Goal: Task Accomplishment & Management: Use online tool/utility

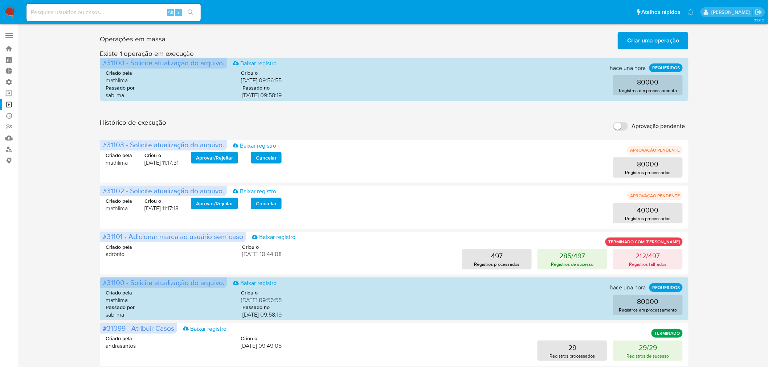
click at [619, 124] on input "Aprovação pendente" at bounding box center [620, 126] width 15 height 9
checkbox input "true"
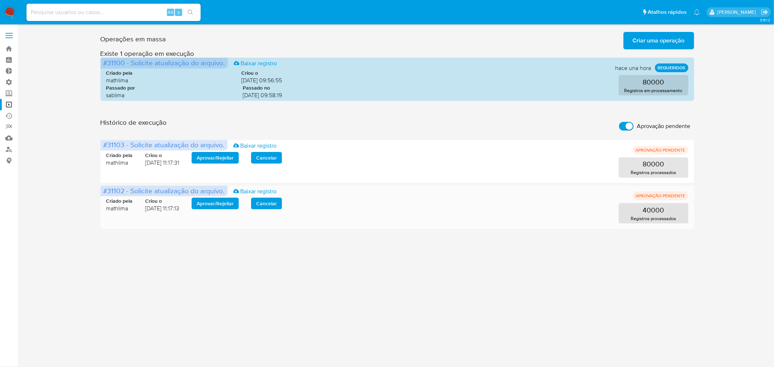
click at [212, 201] on span "Aprovar / Rejeitar" at bounding box center [215, 204] width 37 height 10
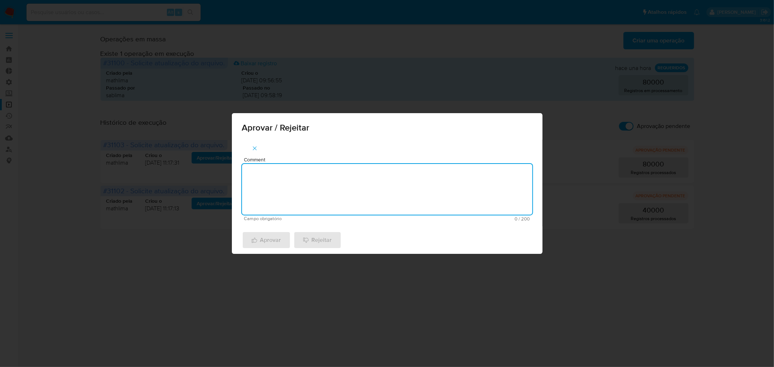
click at [283, 200] on textarea "Comment" at bounding box center [387, 189] width 290 height 51
paste textarea "https://drive.google.com/drive/folders/17uLYfV3h35dQk-7ZLDngf-Ya7GPOQU6b"
type textarea "https://drive.google.com/drive/folders/17uLYfV3h35dQk-7ZLDngf-Ya7GPOQU6b"
click at [302, 175] on textarea "atualização cadastral 2025" at bounding box center [387, 189] width 290 height 51
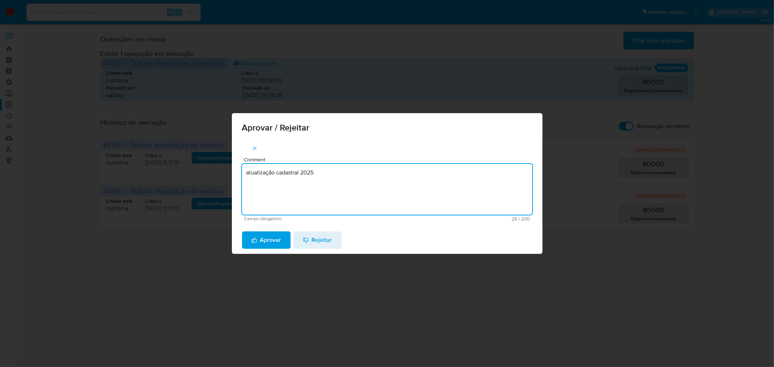
click at [303, 175] on textarea "atualização cadastral 2025" at bounding box center [387, 189] width 290 height 51
type textarea "atualização cadastral 2025"
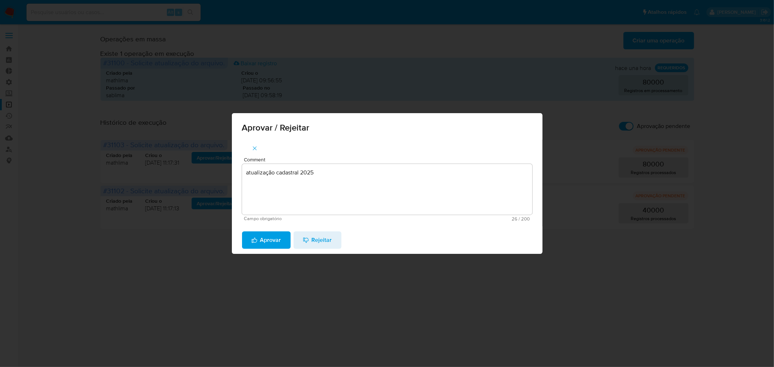
click at [269, 237] on span "Aprovar" at bounding box center [267, 240] width 30 height 16
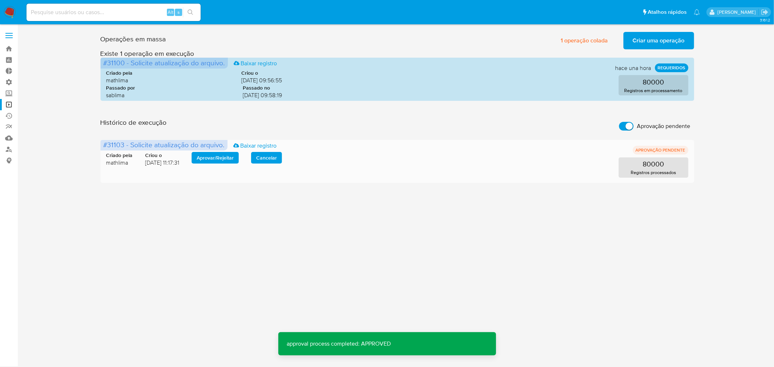
click at [224, 153] on span "Aprovar / Rejeitar" at bounding box center [215, 158] width 37 height 10
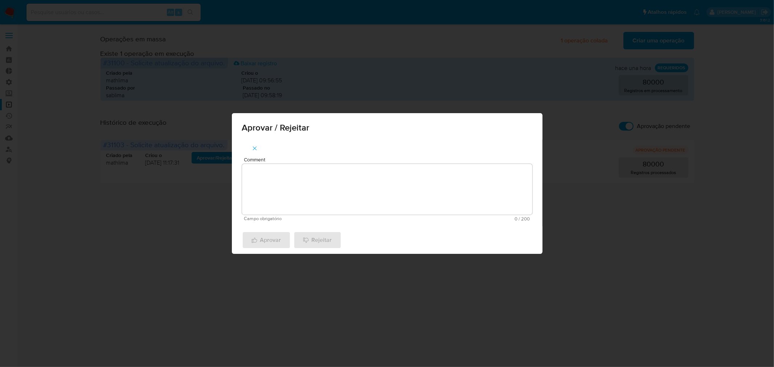
click at [284, 184] on textarea "Comment" at bounding box center [387, 189] width 290 height 51
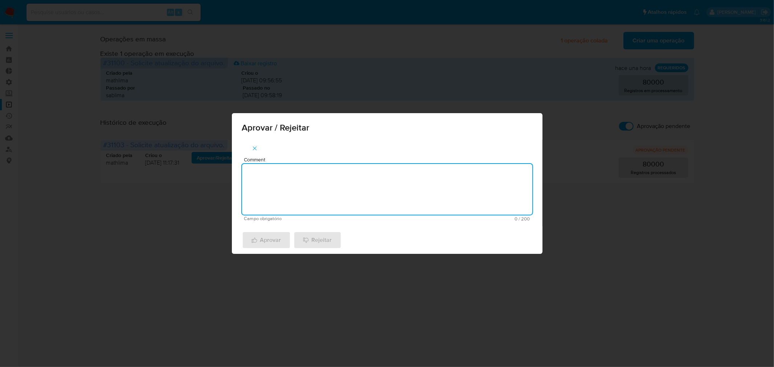
paste textarea "atualização cadastral 2025"
type textarea "atualização cadastral 2025"
click at [267, 238] on span "Aprovar" at bounding box center [267, 240] width 30 height 16
